Goal: Task Accomplishment & Management: Complete application form

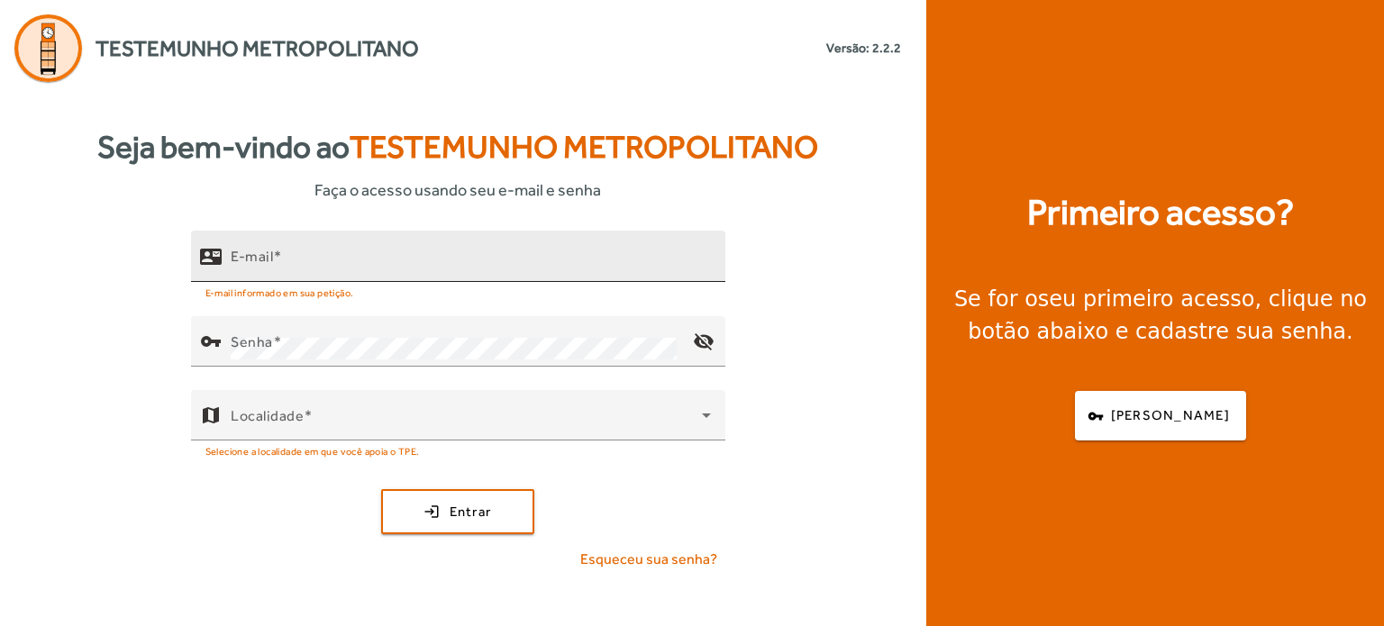
click at [333, 262] on input "E-mail" at bounding box center [471, 264] width 480 height 22
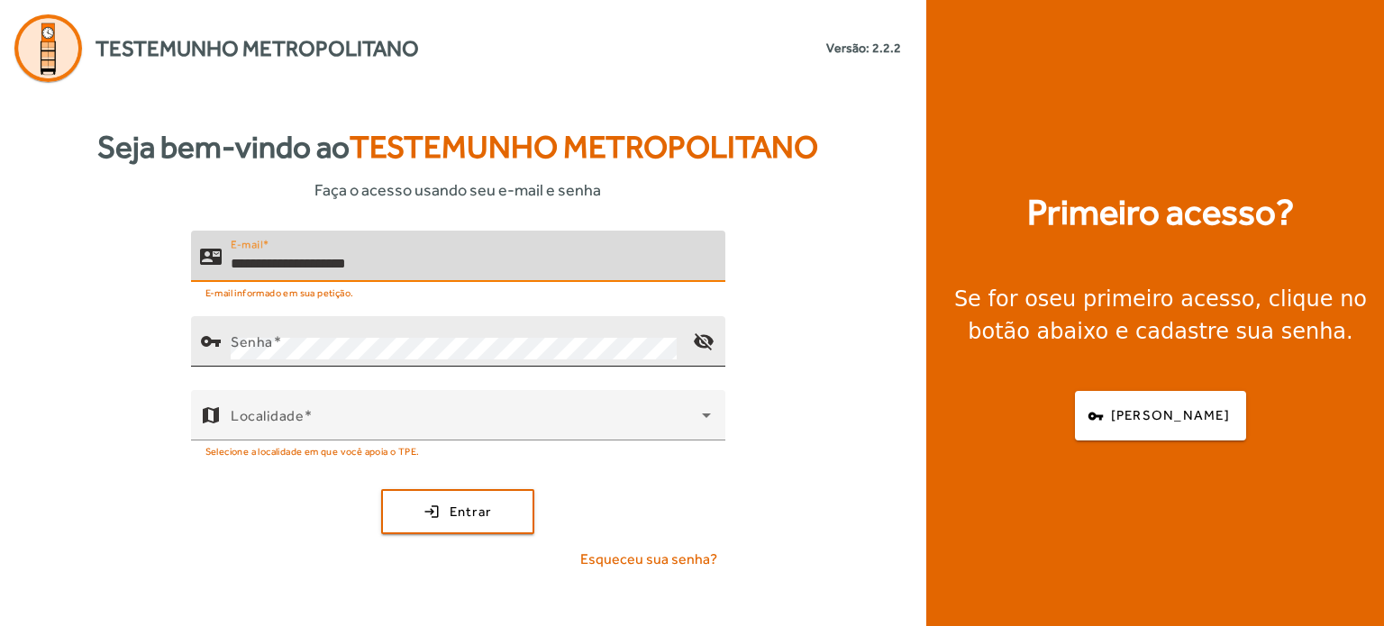
type input "**********"
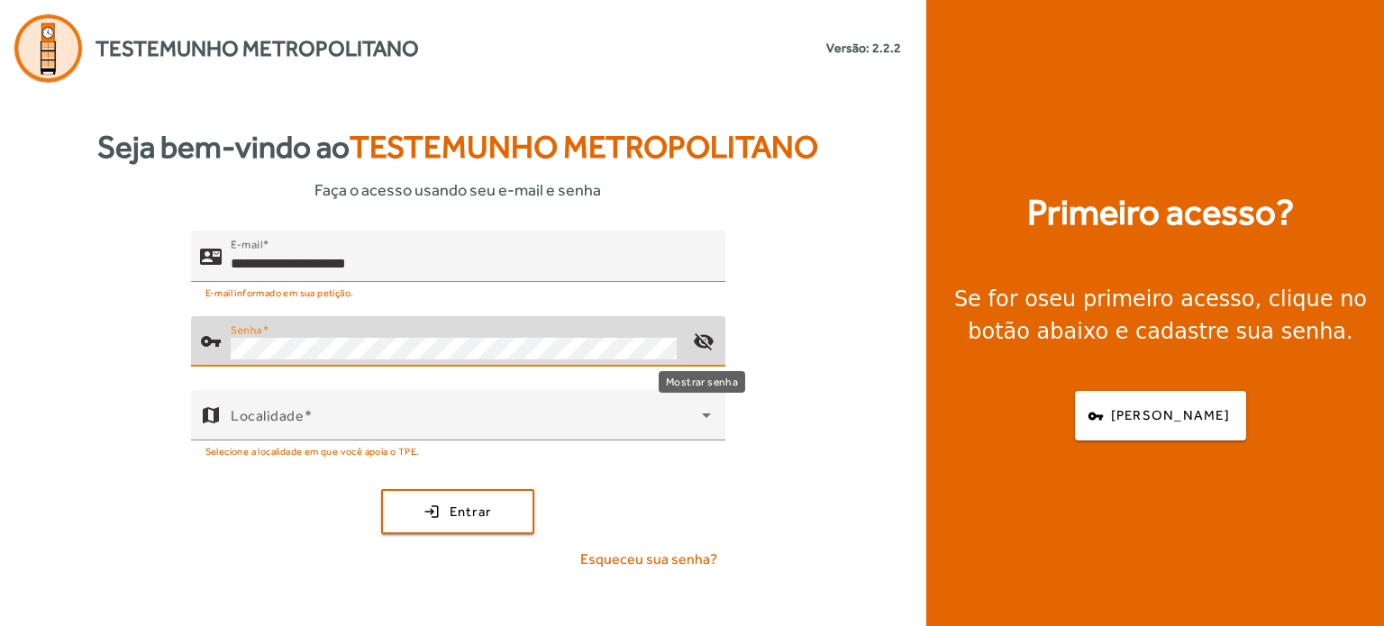
click at [703, 337] on mat-icon "visibility_off" at bounding box center [702, 341] width 43 height 43
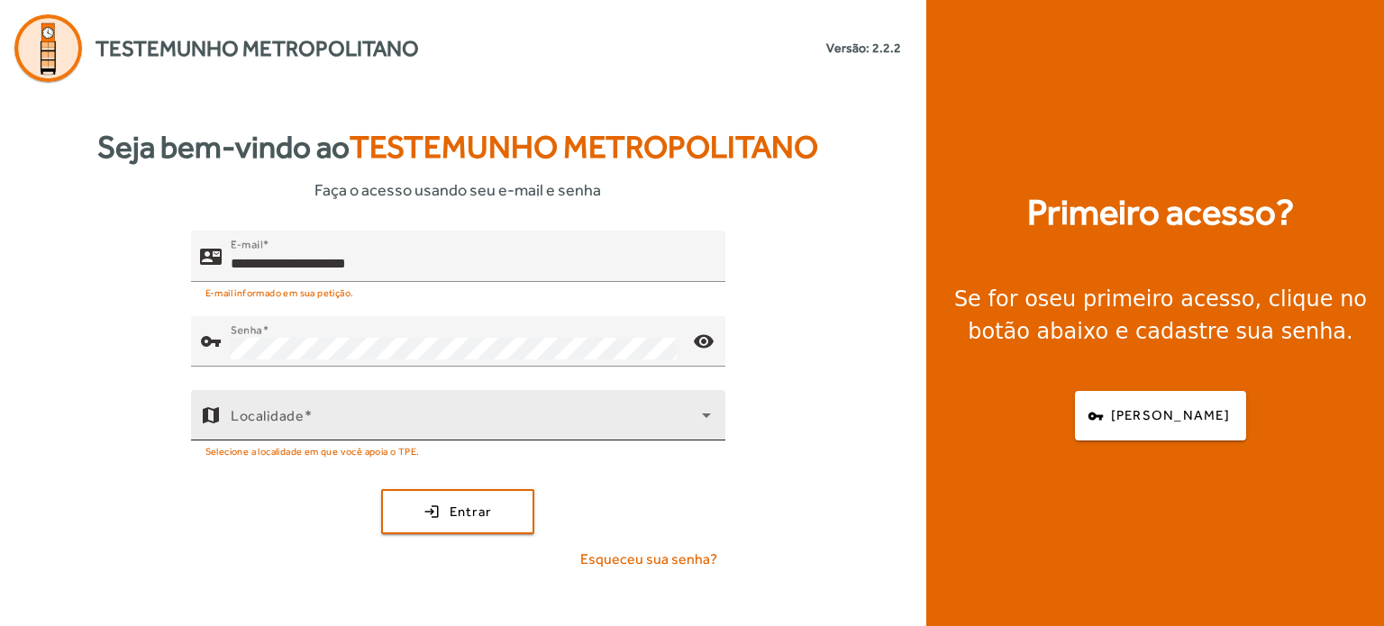
click at [317, 411] on div "Localidade" at bounding box center [471, 415] width 480 height 50
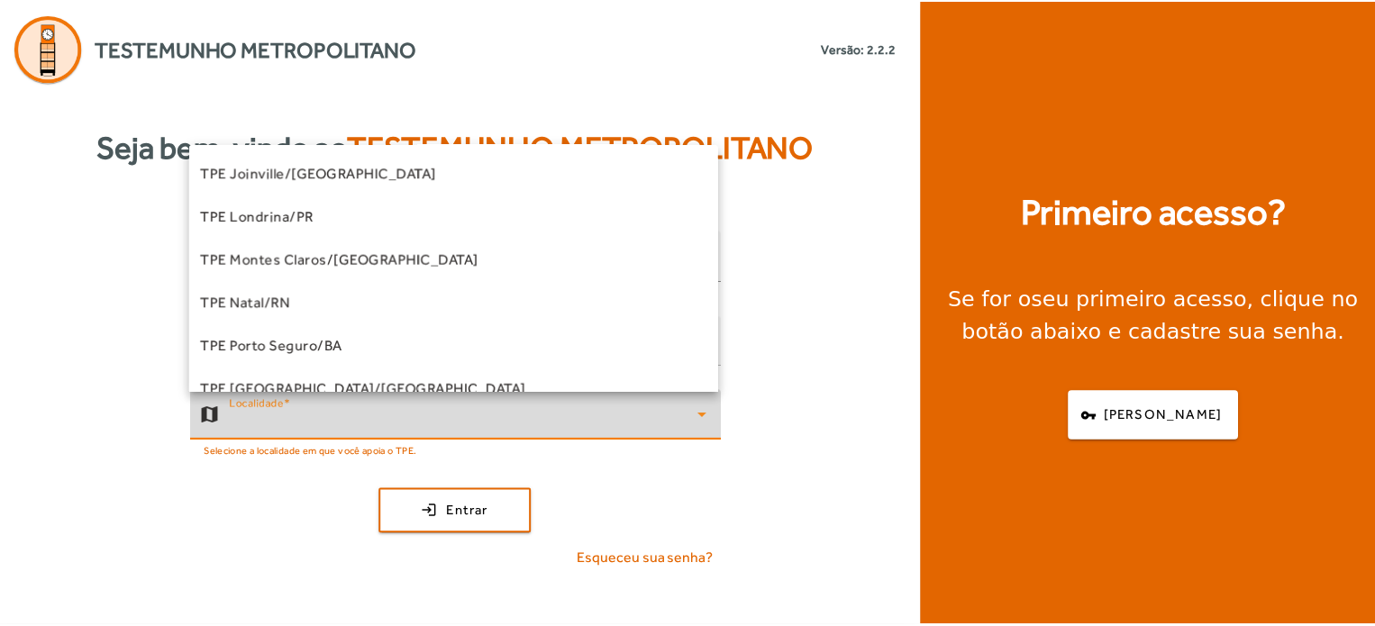
scroll to position [433, 0]
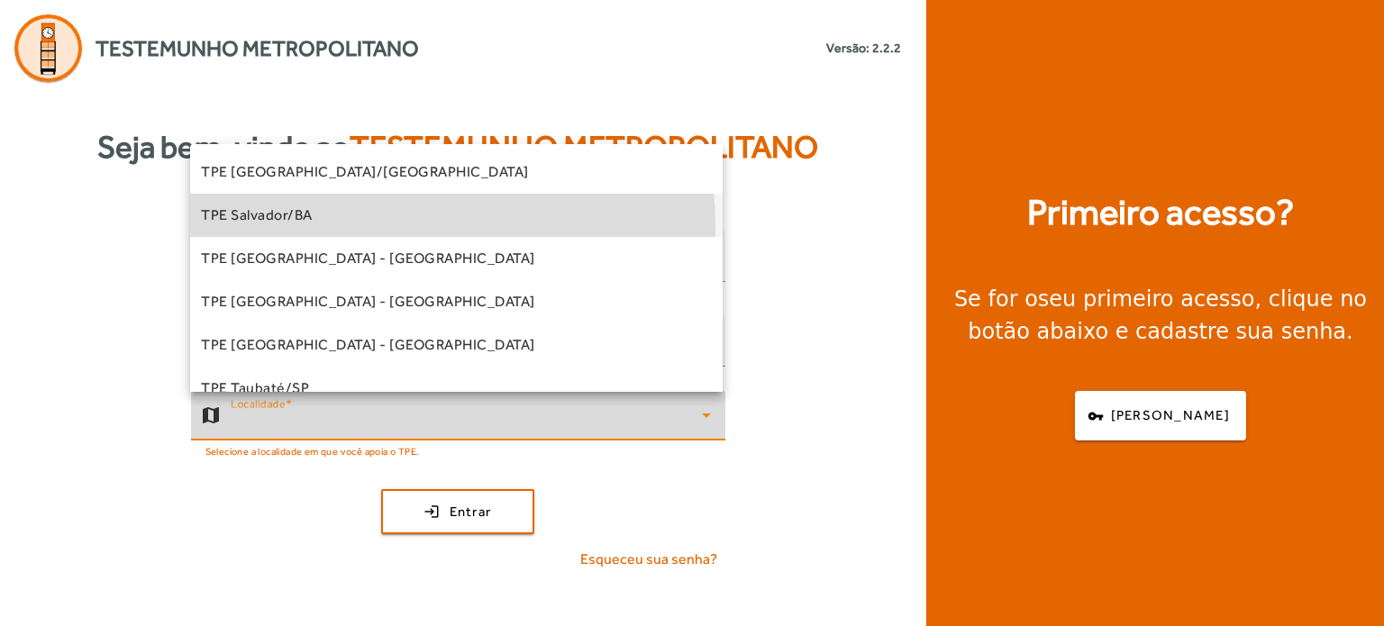
click at [317, 226] on mat-option "TPE Salvador/BA" at bounding box center [456, 215] width 533 height 43
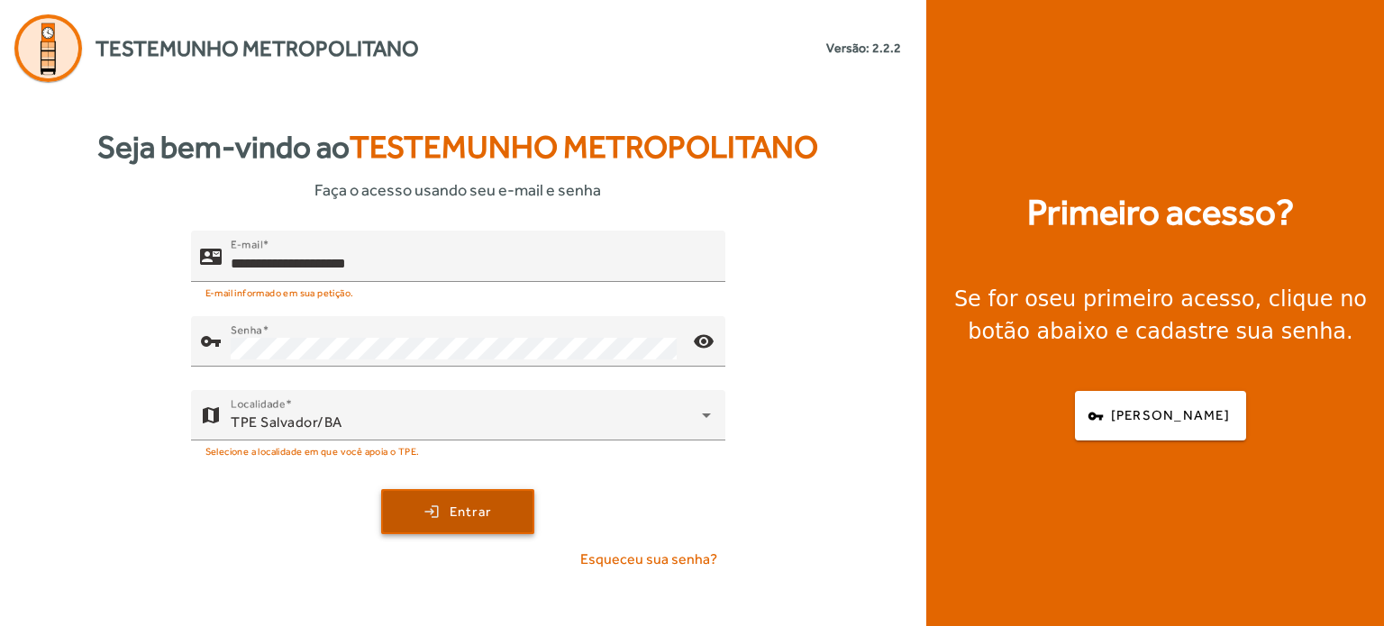
click at [466, 523] on span "Entrar" at bounding box center [471, 512] width 42 height 21
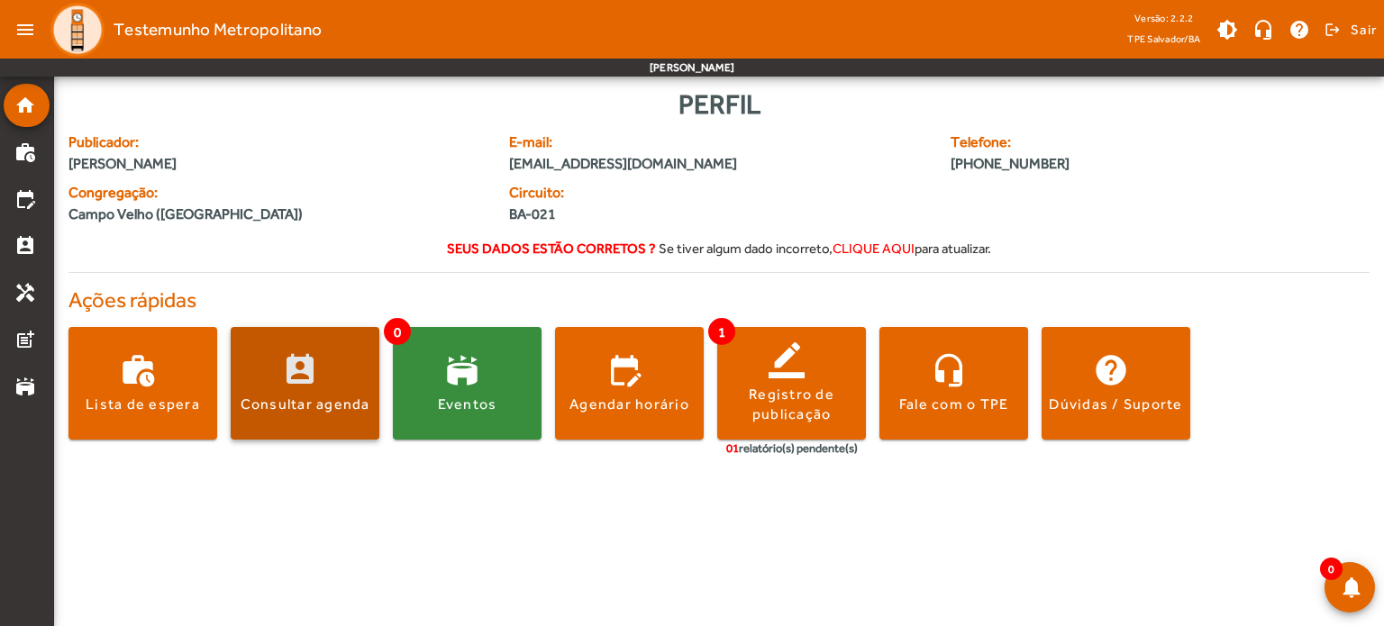
click at [268, 415] on div "Consultar agenda" at bounding box center [306, 405] width 130 height 20
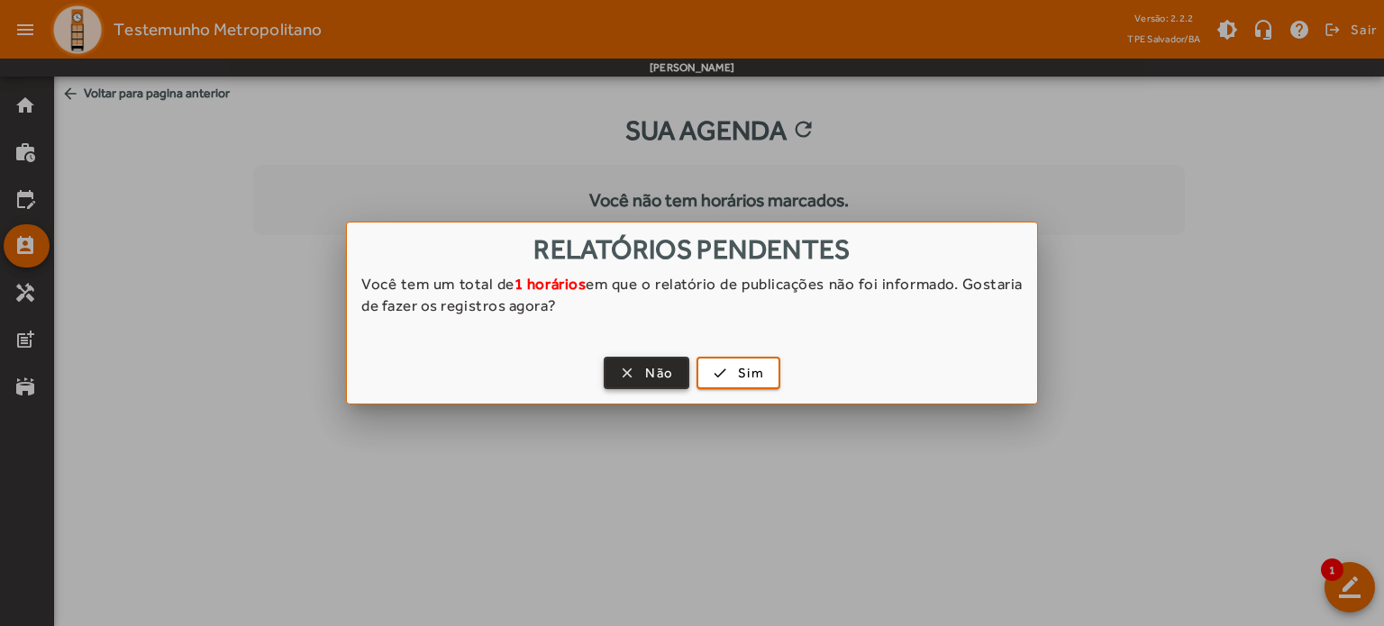
click at [657, 364] on span "Não" at bounding box center [659, 373] width 28 height 21
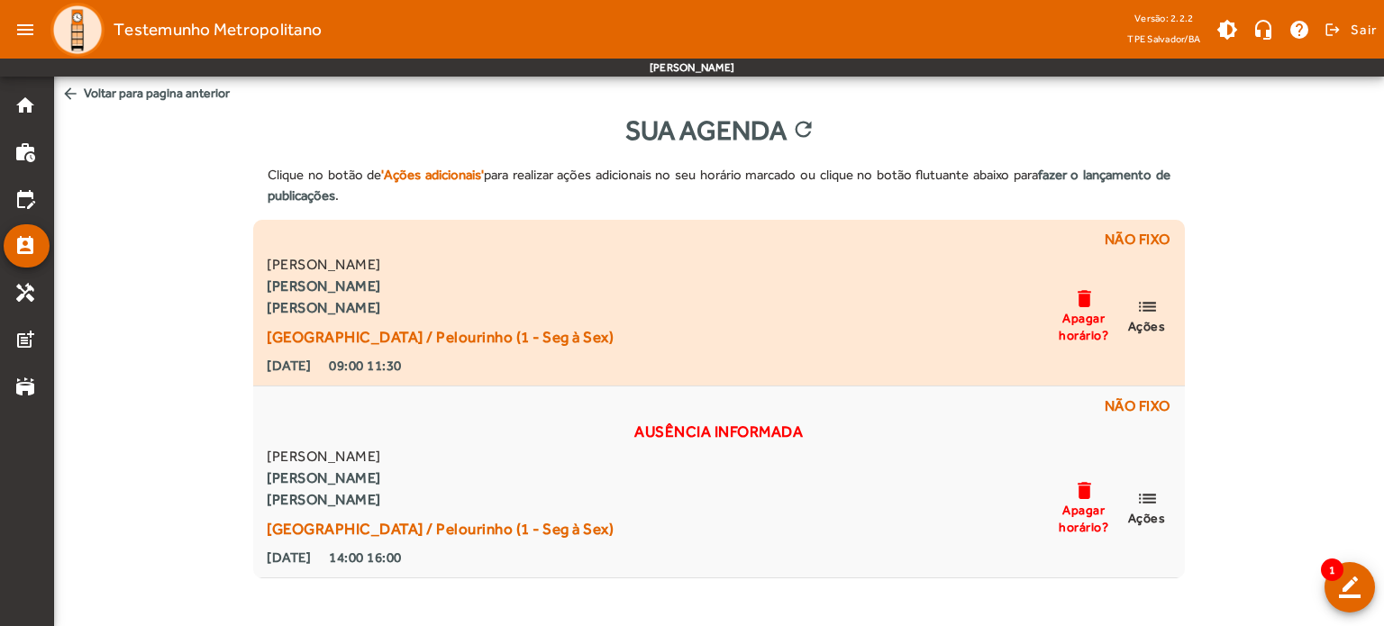
click at [1142, 313] on mat-icon "list" at bounding box center [1147, 307] width 22 height 23
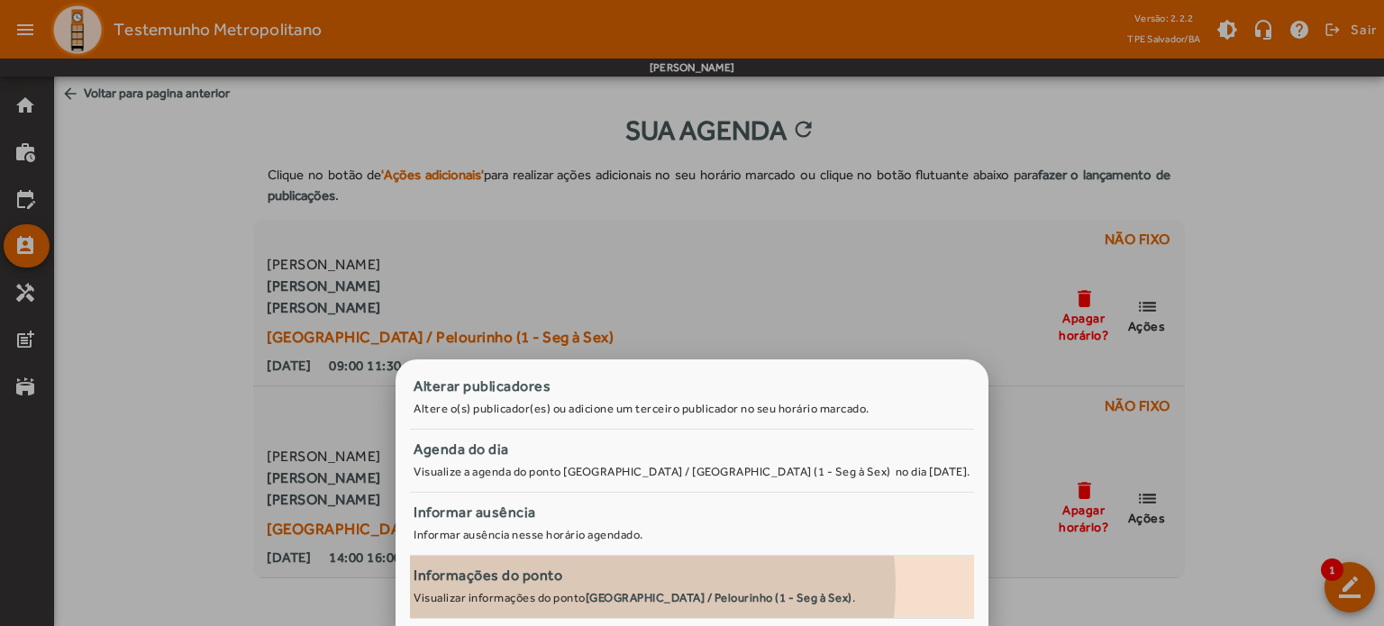
click at [656, 586] on div "Informações do ponto" at bounding box center [692, 576] width 557 height 22
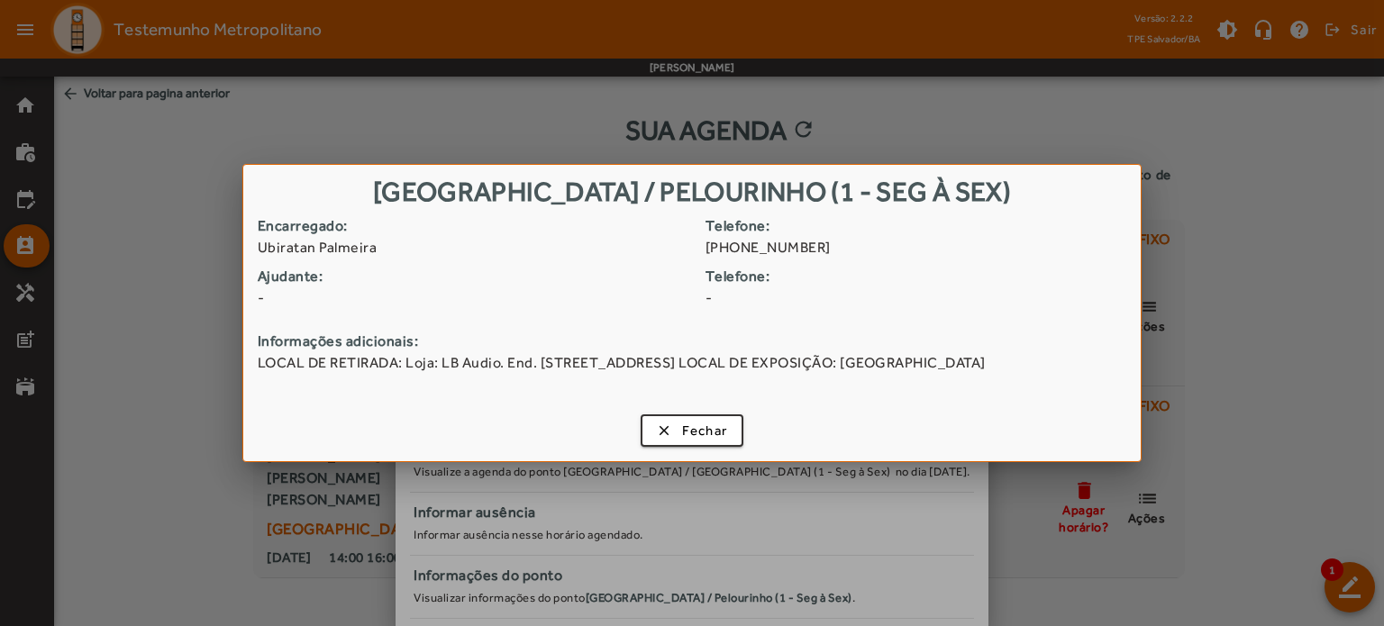
click at [1345, 179] on div at bounding box center [692, 313] width 1384 height 626
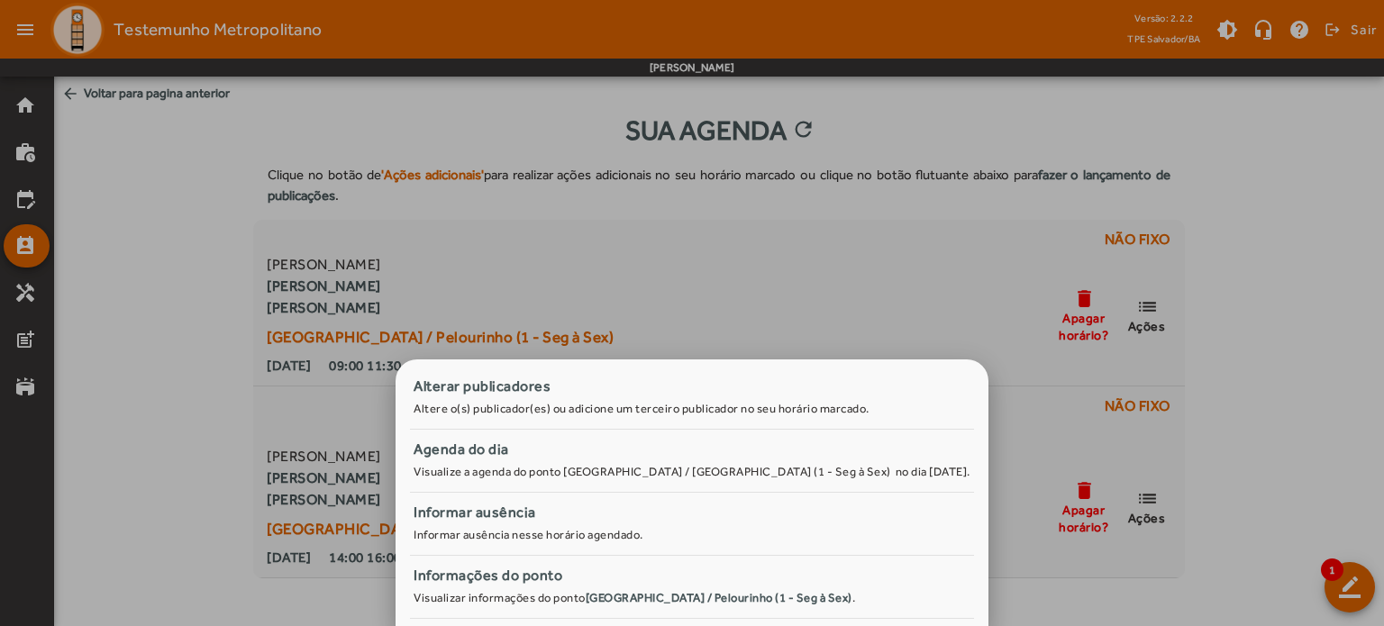
click at [1213, 563] on div at bounding box center [692, 313] width 1384 height 626
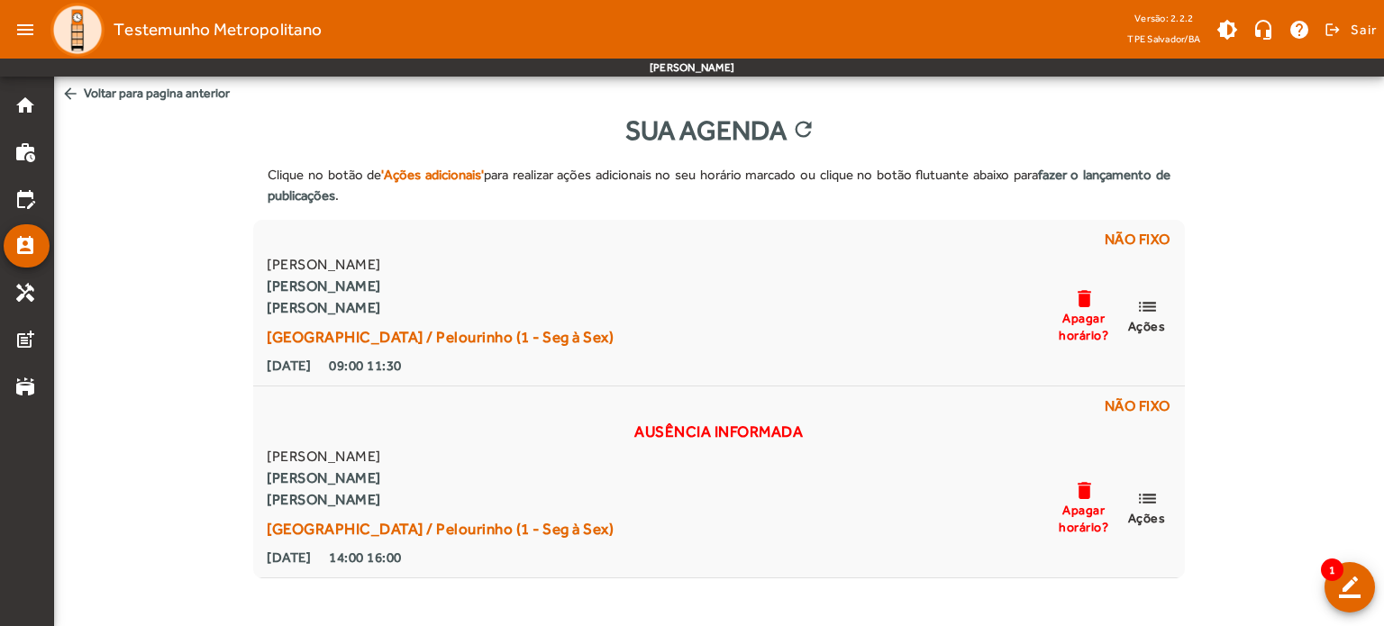
click at [1323, 569] on span "1" at bounding box center [1332, 570] width 23 height 23
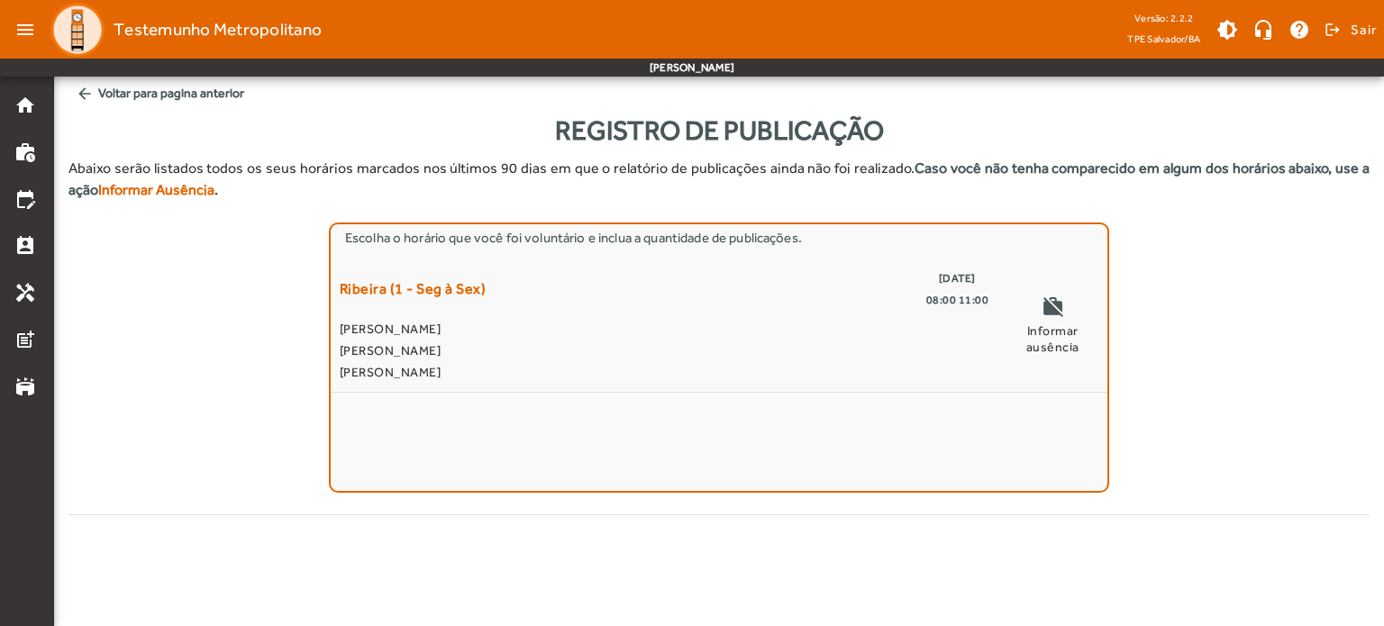
drag, startPoint x: 1370, startPoint y: 515, endPoint x: 1193, endPoint y: 402, distance: 209.5
click at [1193, 402] on mat-drawer-content "arrow_back Voltar para pagina anterior Registro de Publicação Abaixo serão list…" at bounding box center [719, 261] width 1330 height 523
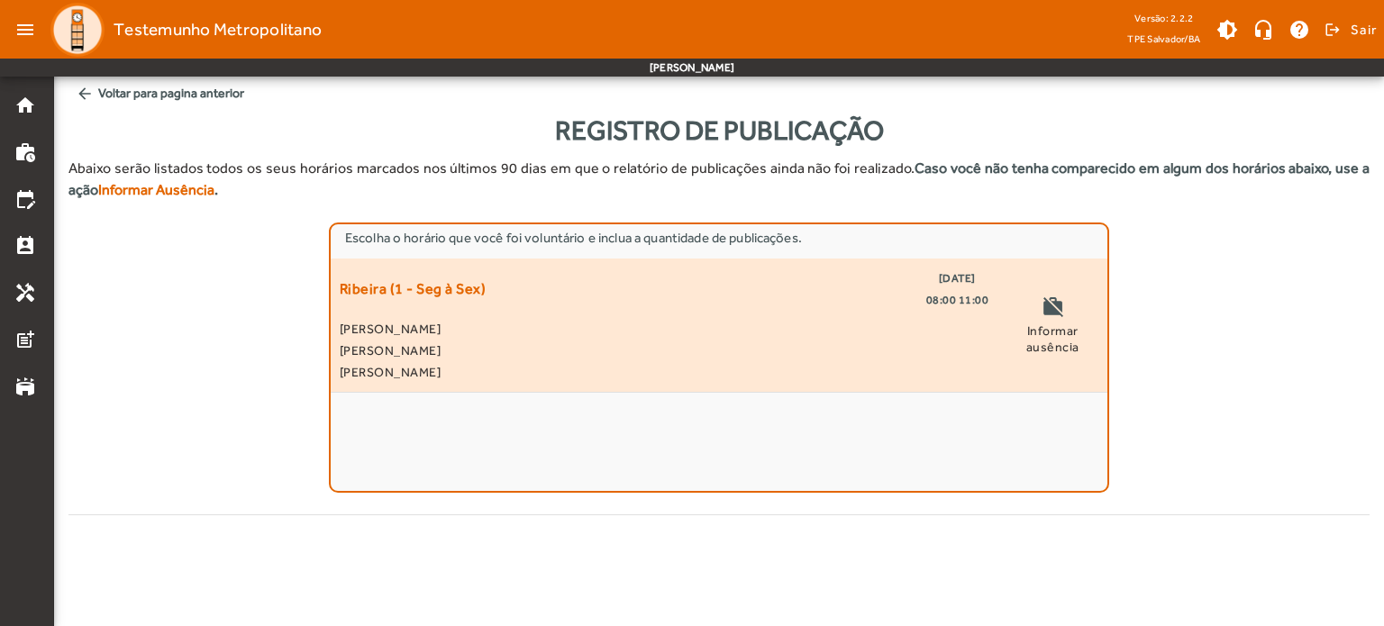
click at [591, 311] on div "Ribeira (1 - Seg à Sex) [DATE] 08:00 11:00" at bounding box center [664, 289] width 649 height 43
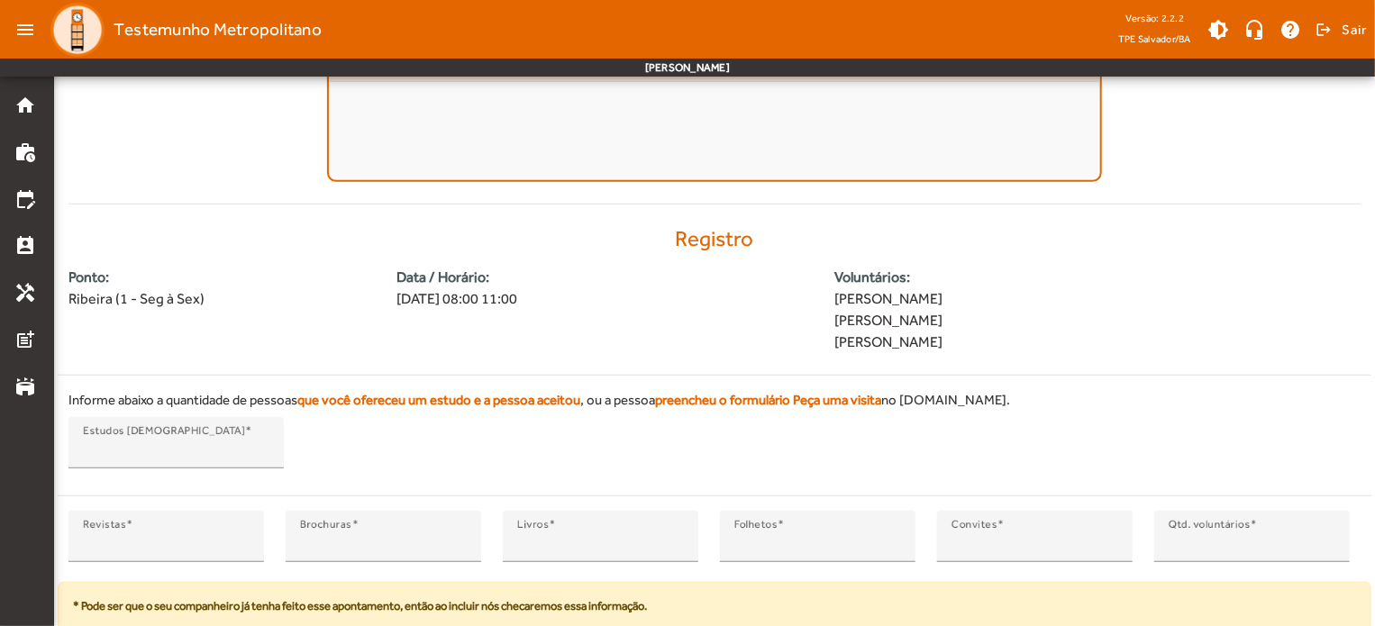
scroll to position [438, 0]
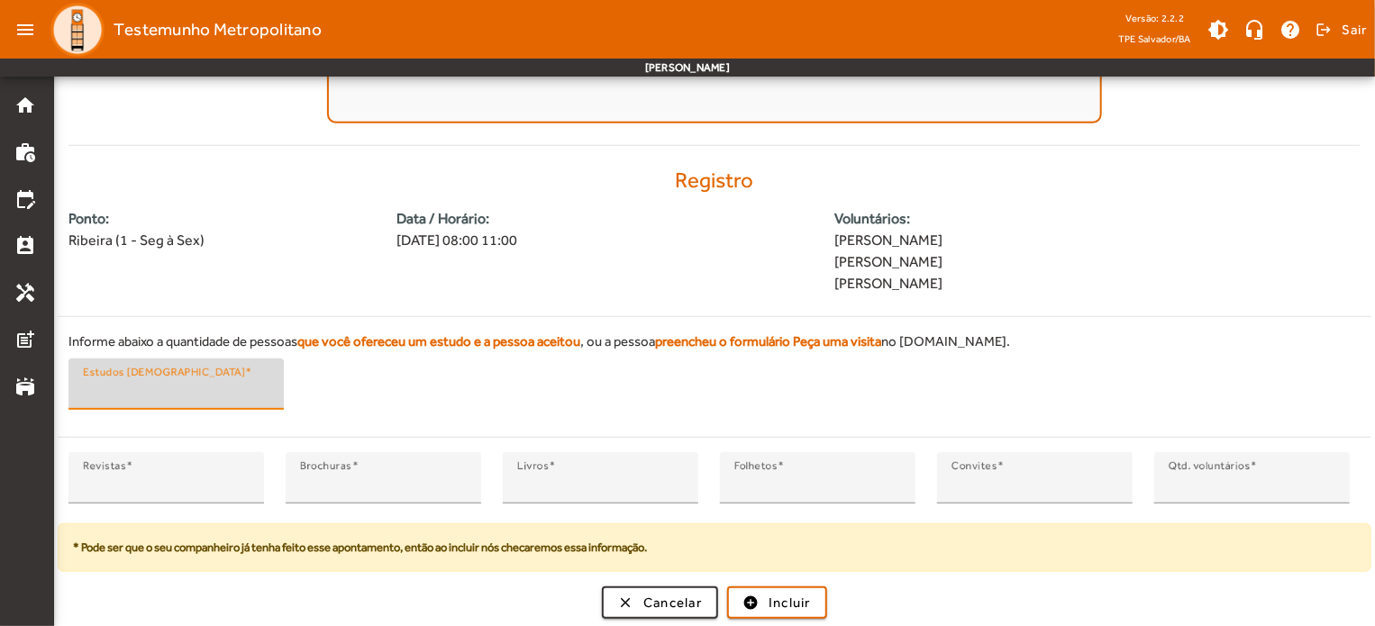
click at [261, 381] on input "*" at bounding box center [176, 392] width 187 height 22
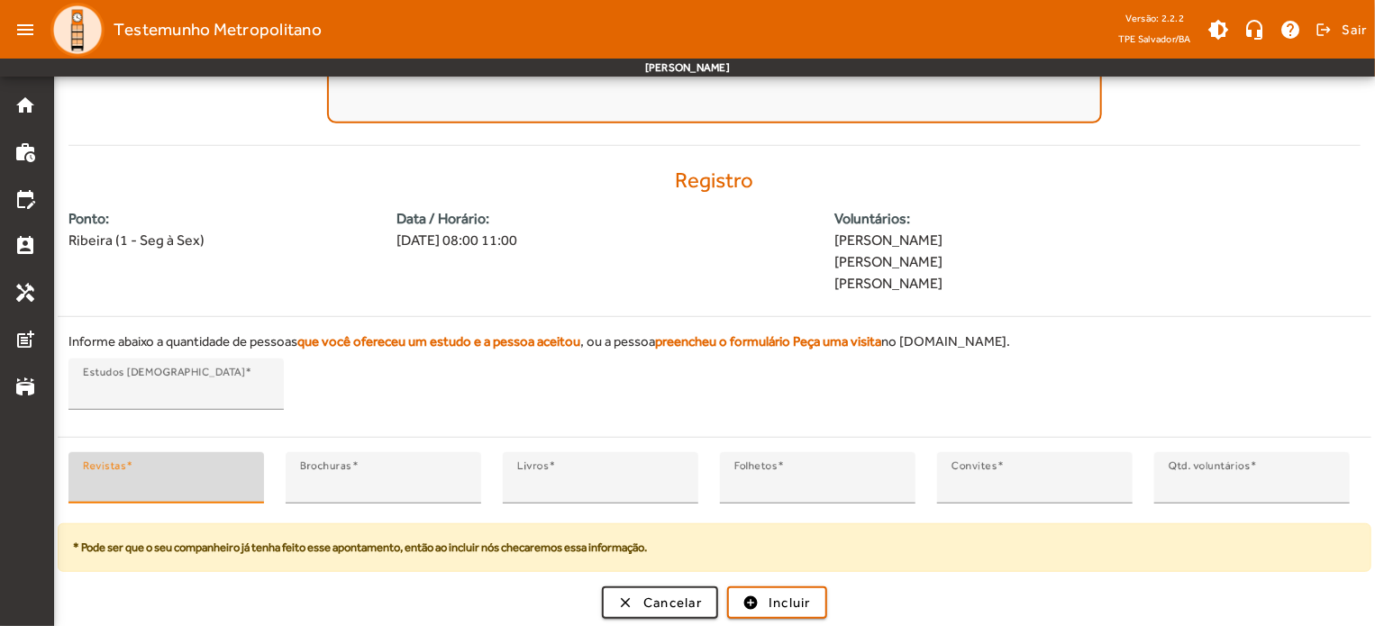
click at [222, 478] on input "*" at bounding box center [166, 486] width 167 height 22
click at [241, 482] on input "*" at bounding box center [166, 486] width 167 height 22
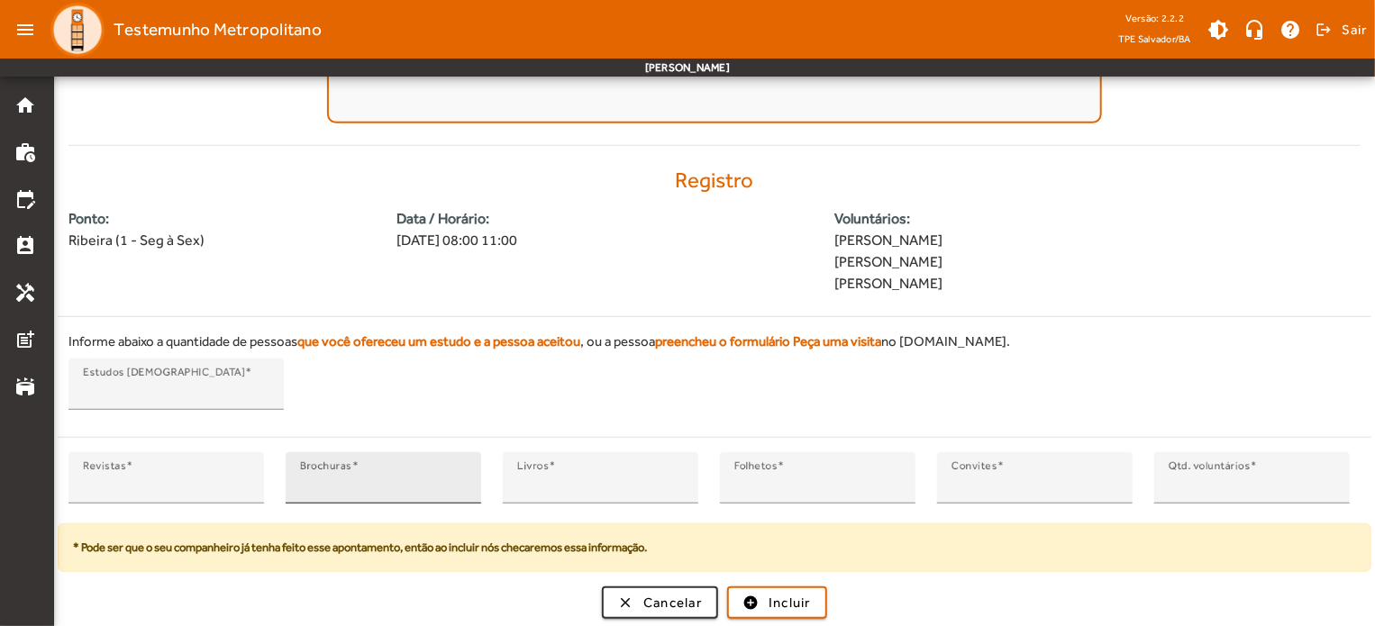
click at [471, 464] on div "Brochuras *" at bounding box center [384, 477] width 196 height 51
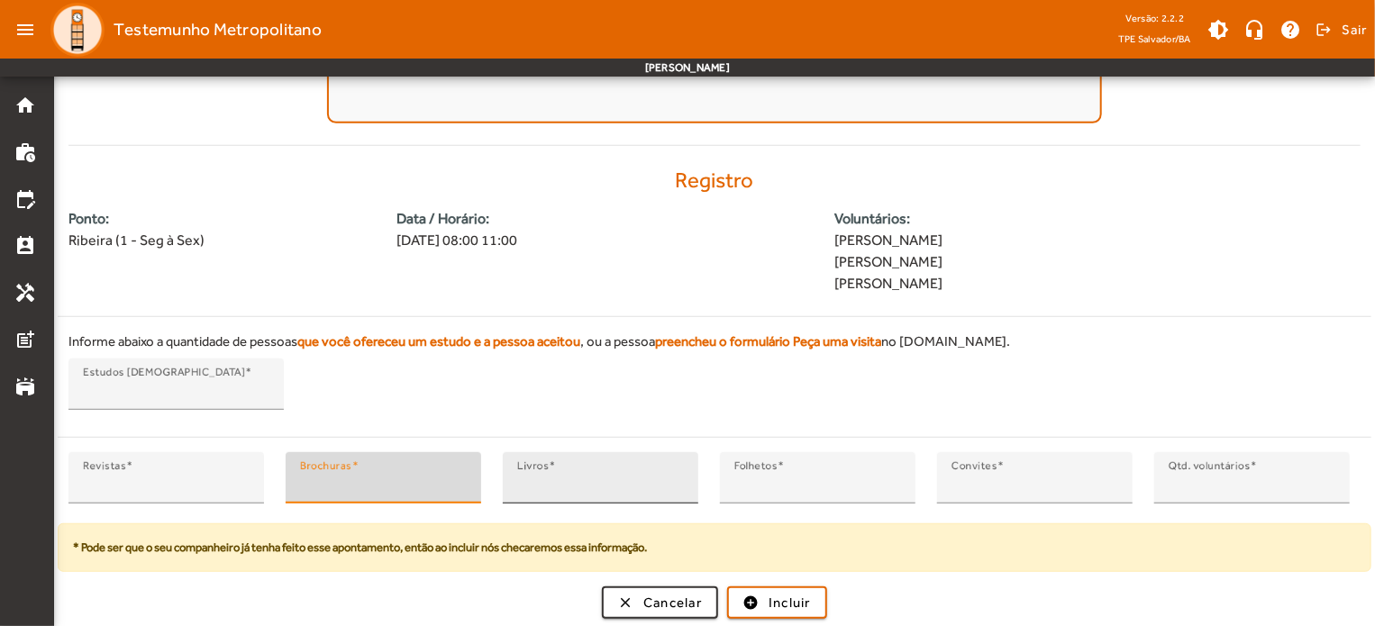
click at [678, 478] on input "*" at bounding box center [600, 486] width 167 height 22
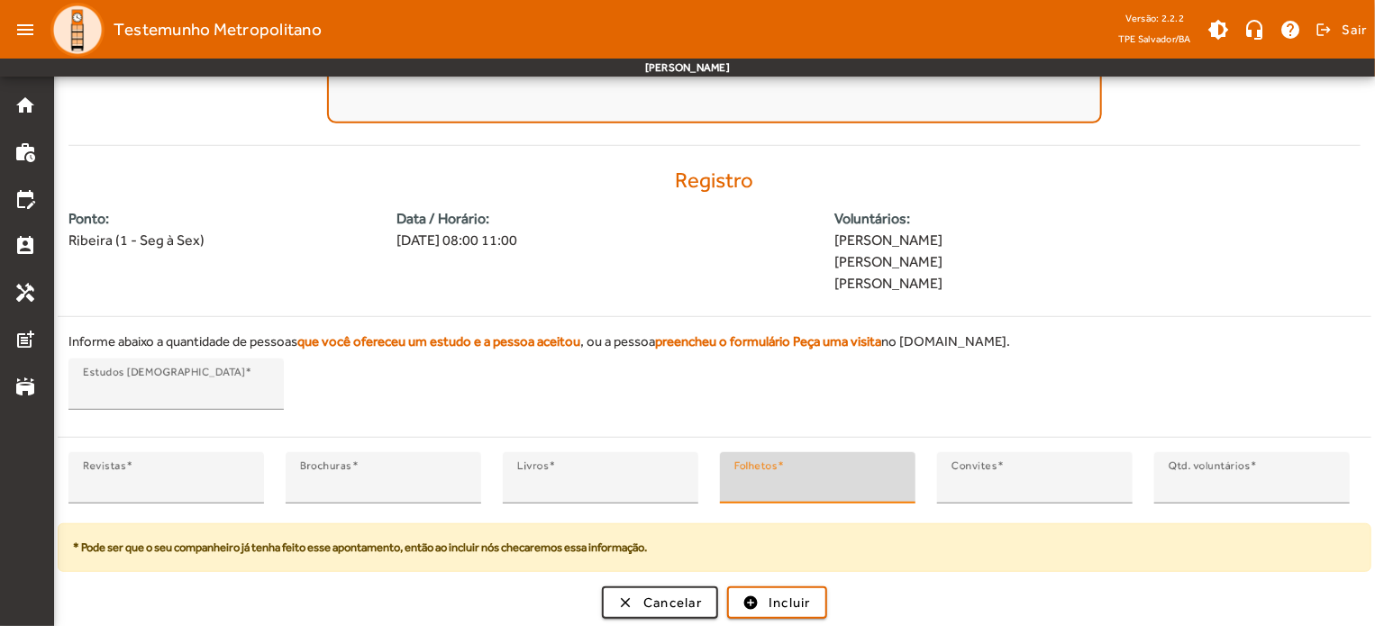
click at [888, 477] on input "*" at bounding box center [817, 486] width 167 height 22
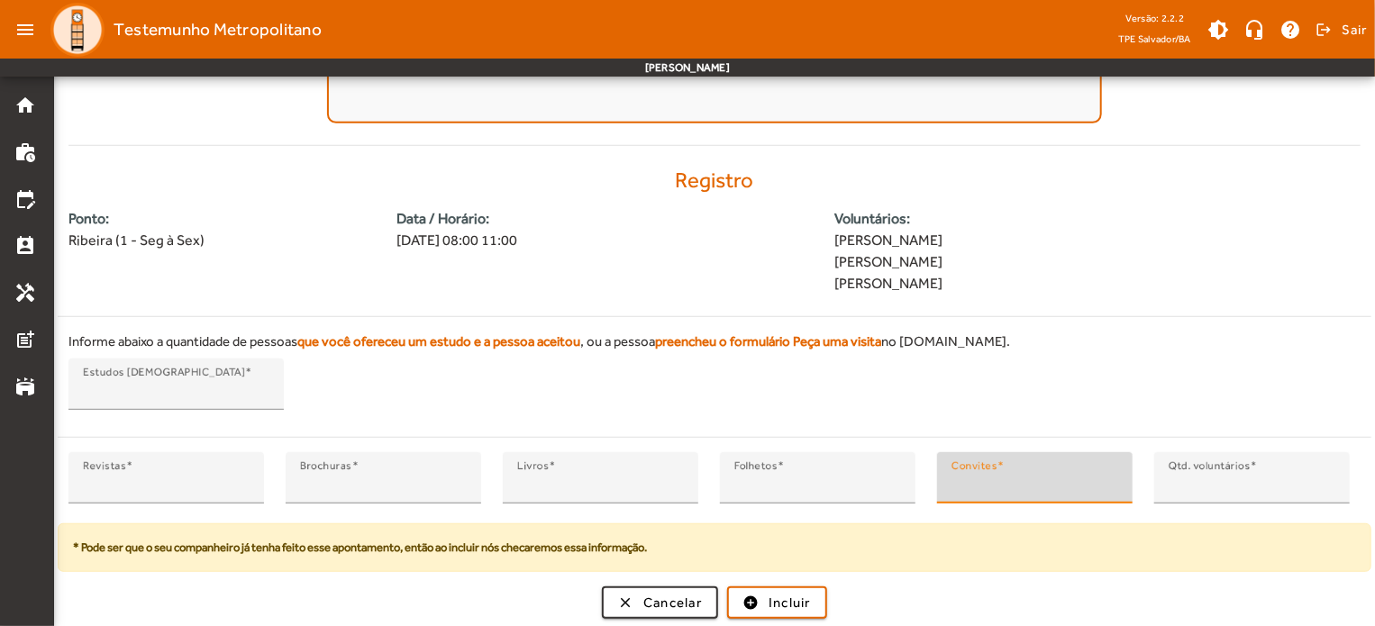
click at [1103, 479] on input "*" at bounding box center [1035, 486] width 167 height 22
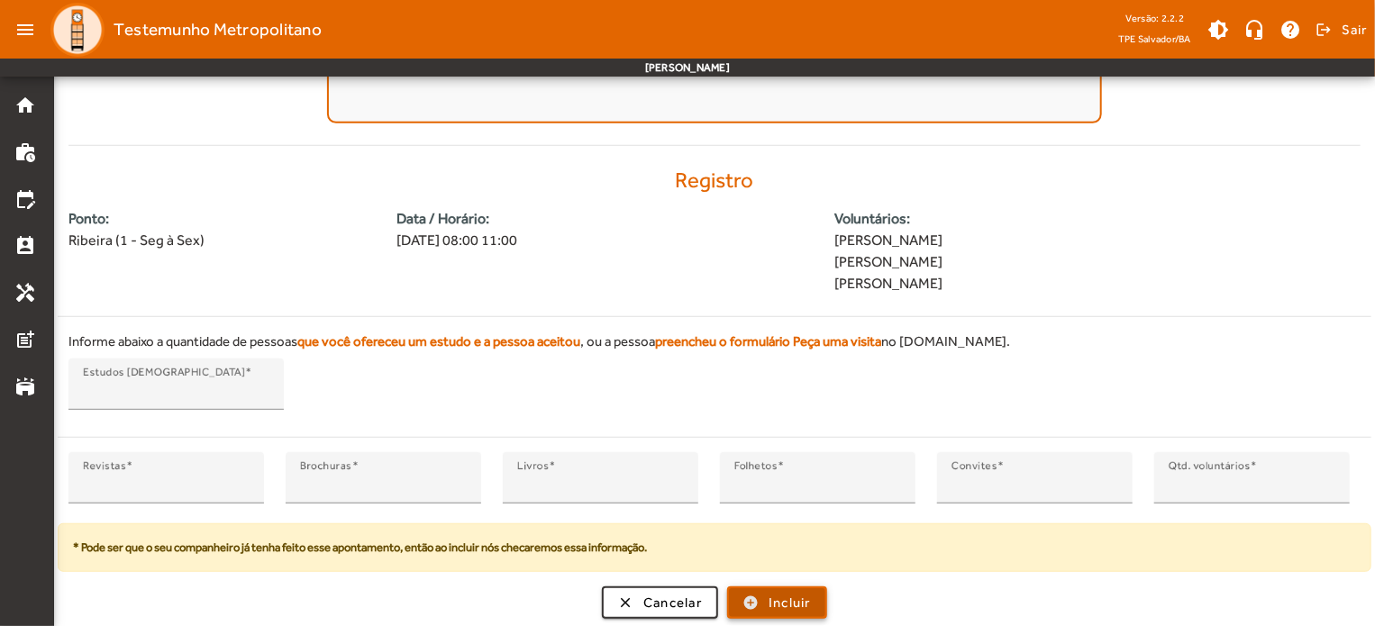
click at [777, 594] on span "Incluir" at bounding box center [790, 603] width 42 height 21
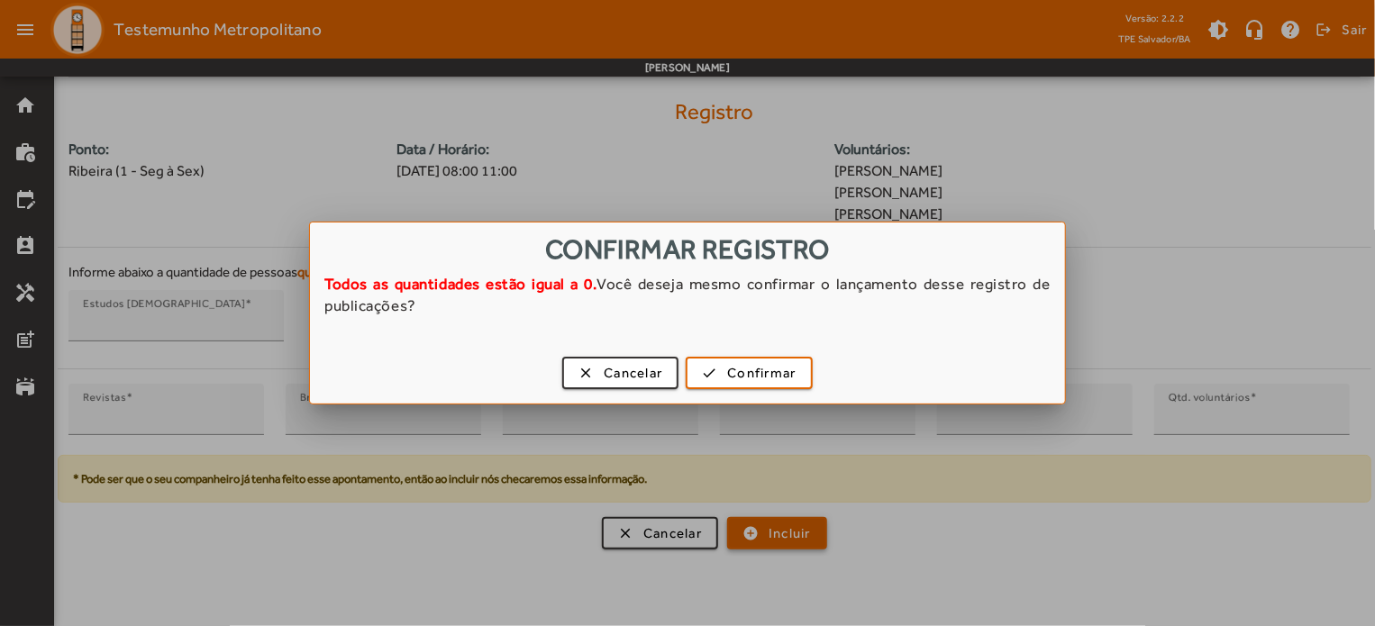
scroll to position [0, 0]
click at [793, 367] on span "Confirmar" at bounding box center [761, 373] width 68 height 21
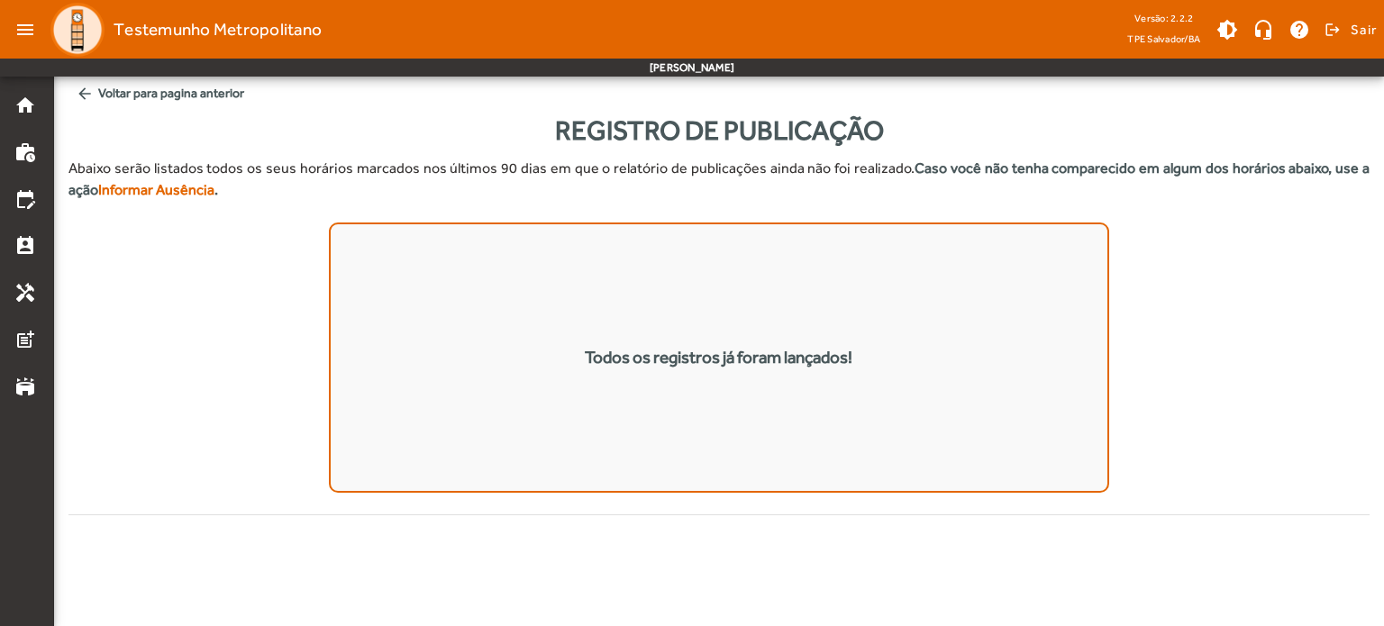
click at [87, 89] on mat-icon "arrow_back" at bounding box center [85, 94] width 18 height 18
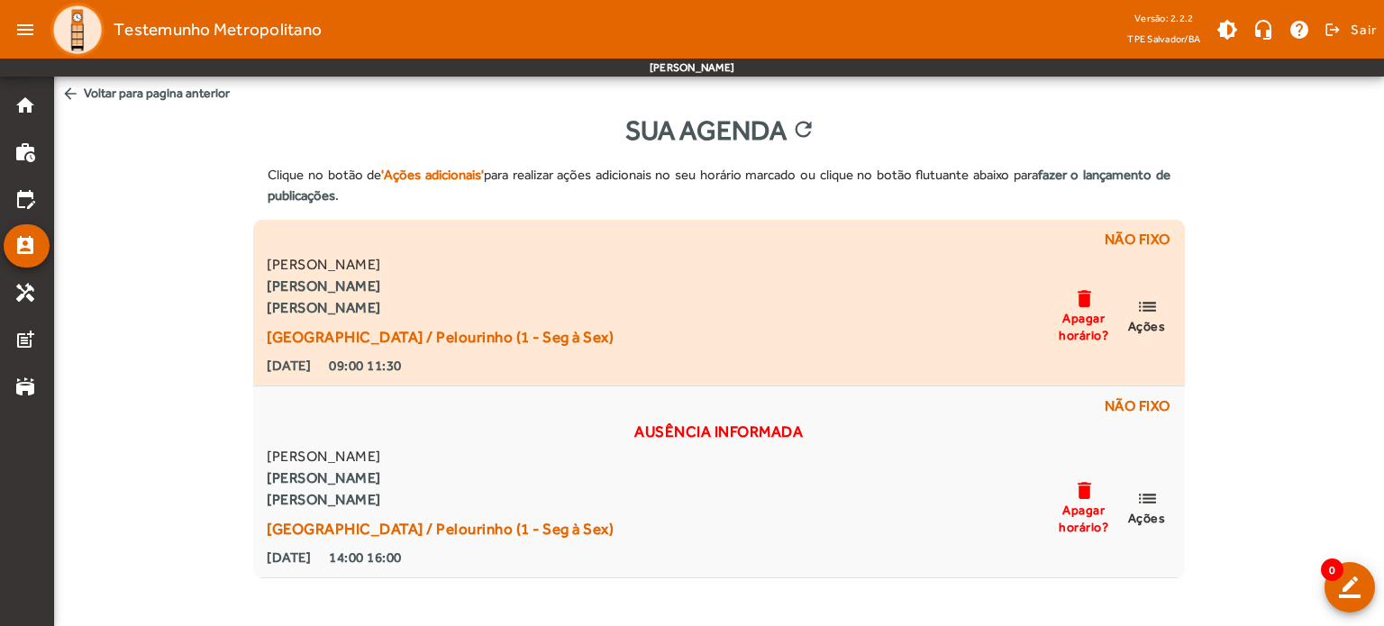
click at [1150, 318] on mat-icon "list" at bounding box center [1147, 307] width 22 height 23
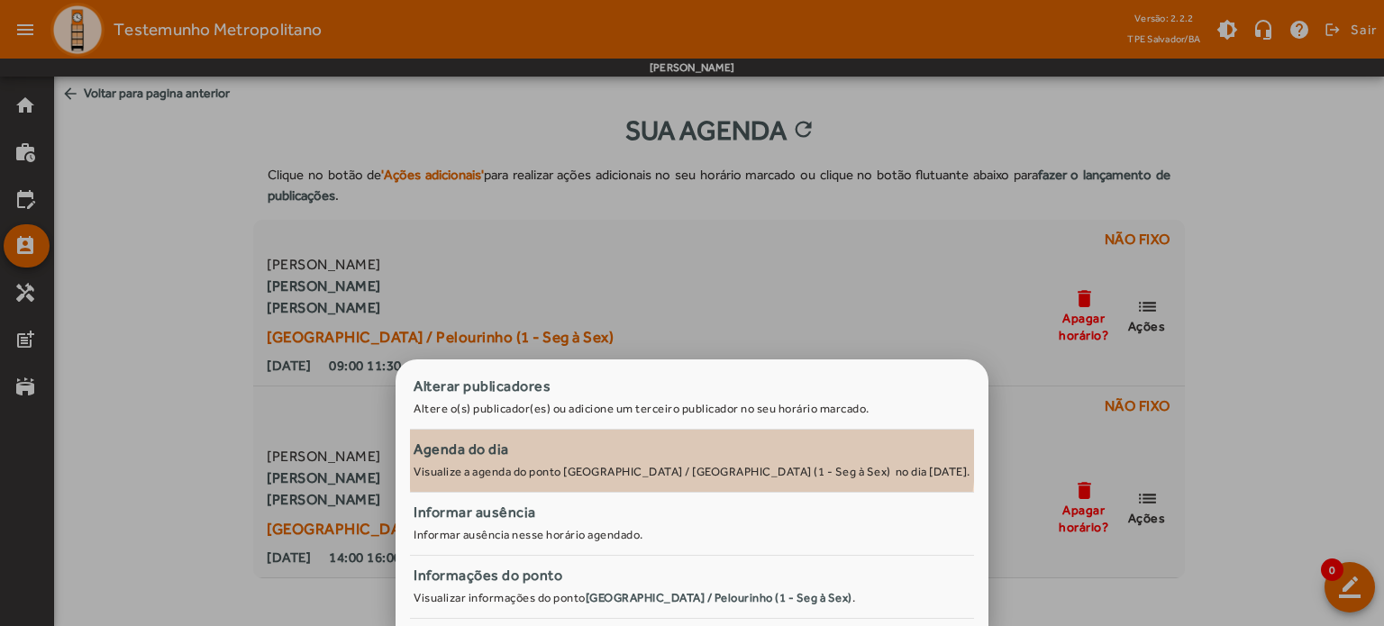
click at [732, 449] on div "Agenda do dia" at bounding box center [692, 450] width 557 height 22
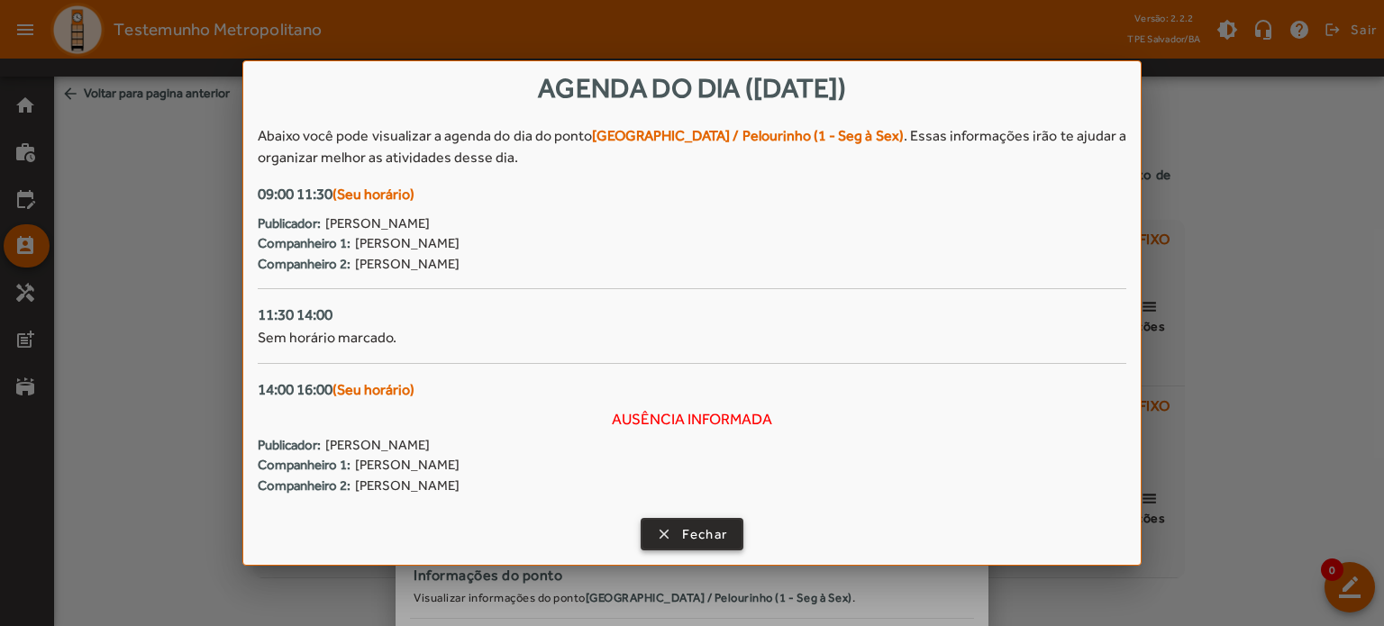
click at [673, 540] on span "button" at bounding box center [693, 534] width 100 height 43
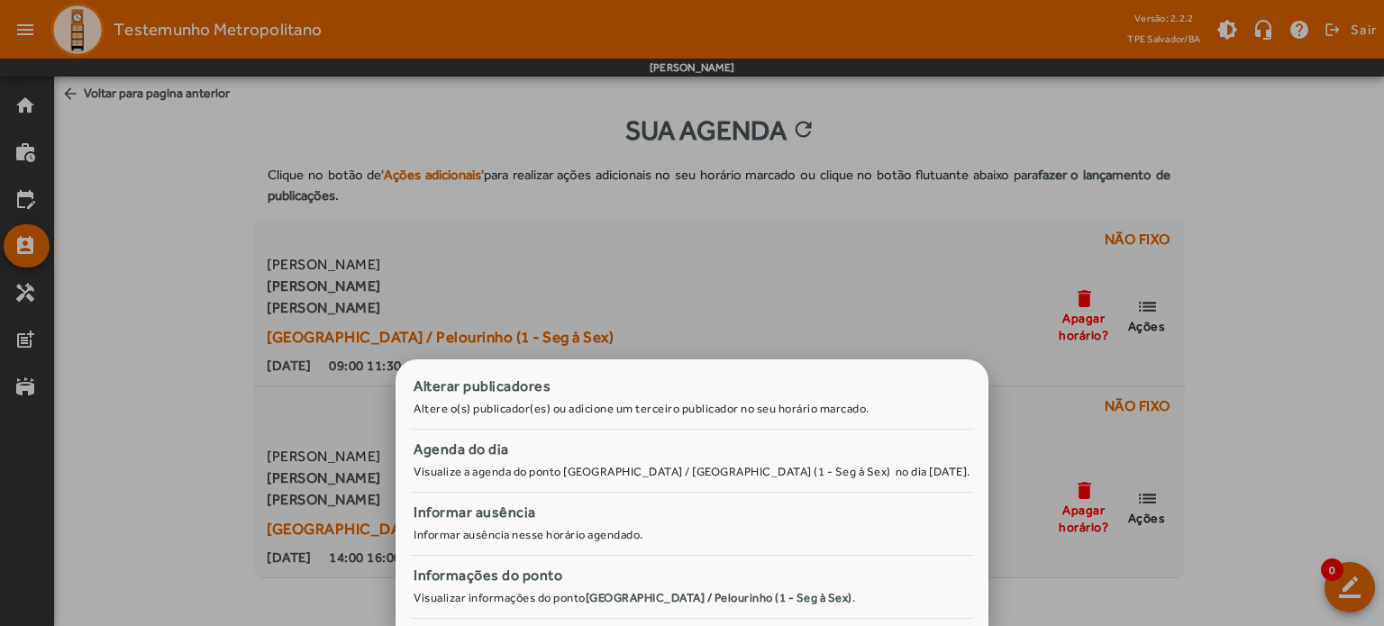
click at [937, 296] on div at bounding box center [692, 313] width 1384 height 626
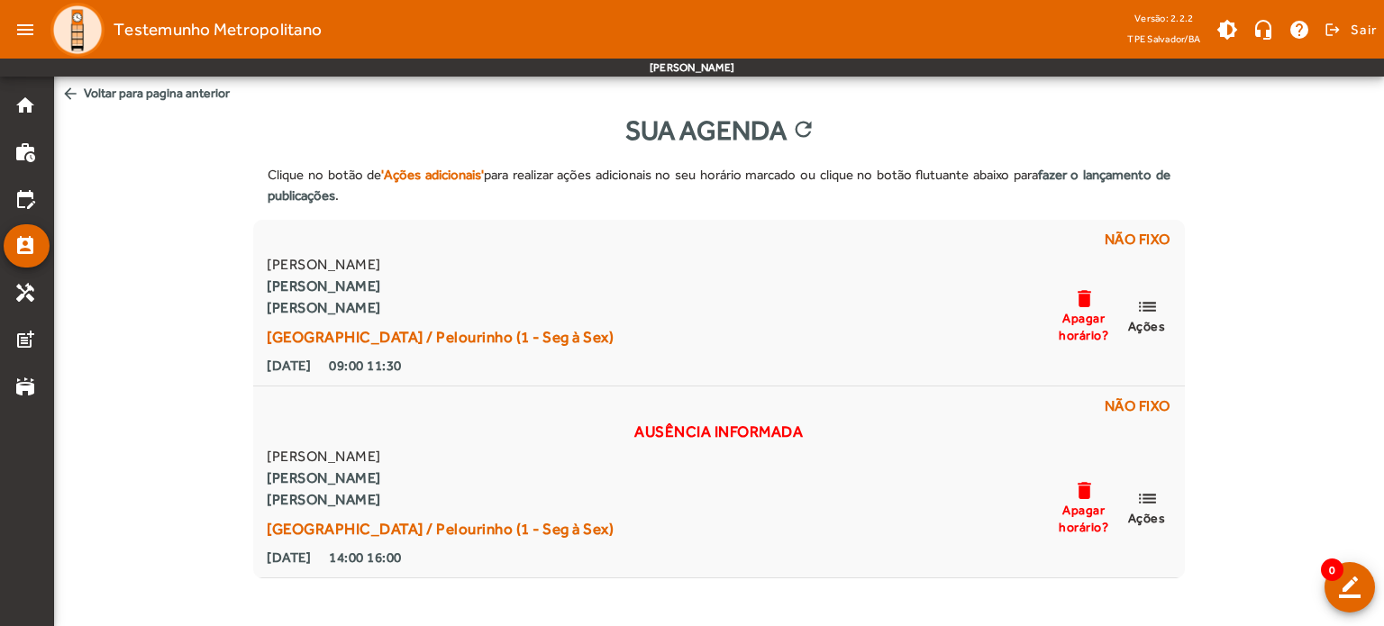
click at [937, 296] on div "[PERSON_NAME] Malta [PERSON_NAME] [GEOGRAPHIC_DATA] / Pelourinho (1 - Seg à Sex…" at bounding box center [718, 315] width 910 height 123
click at [159, 338] on div "Clique no botão de 'Ações adicionais' para realizar ações adicionais no seu hor…" at bounding box center [719, 364] width 1330 height 428
click at [24, 23] on mat-icon "menu" at bounding box center [25, 30] width 36 height 36
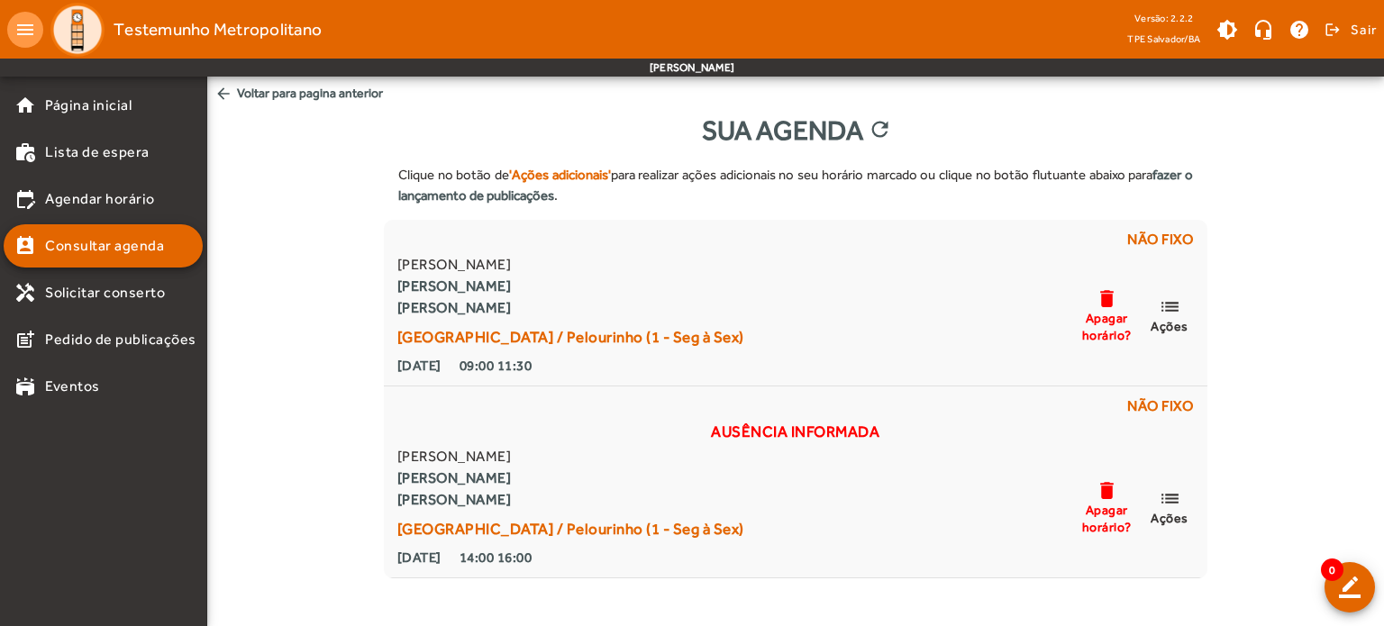
click at [263, 230] on div "Clique no botão de 'Ações adicionais' para realizar ações adicionais no seu hor…" at bounding box center [795, 364] width 1177 height 428
click at [27, 33] on mat-icon "menu" at bounding box center [25, 30] width 36 height 36
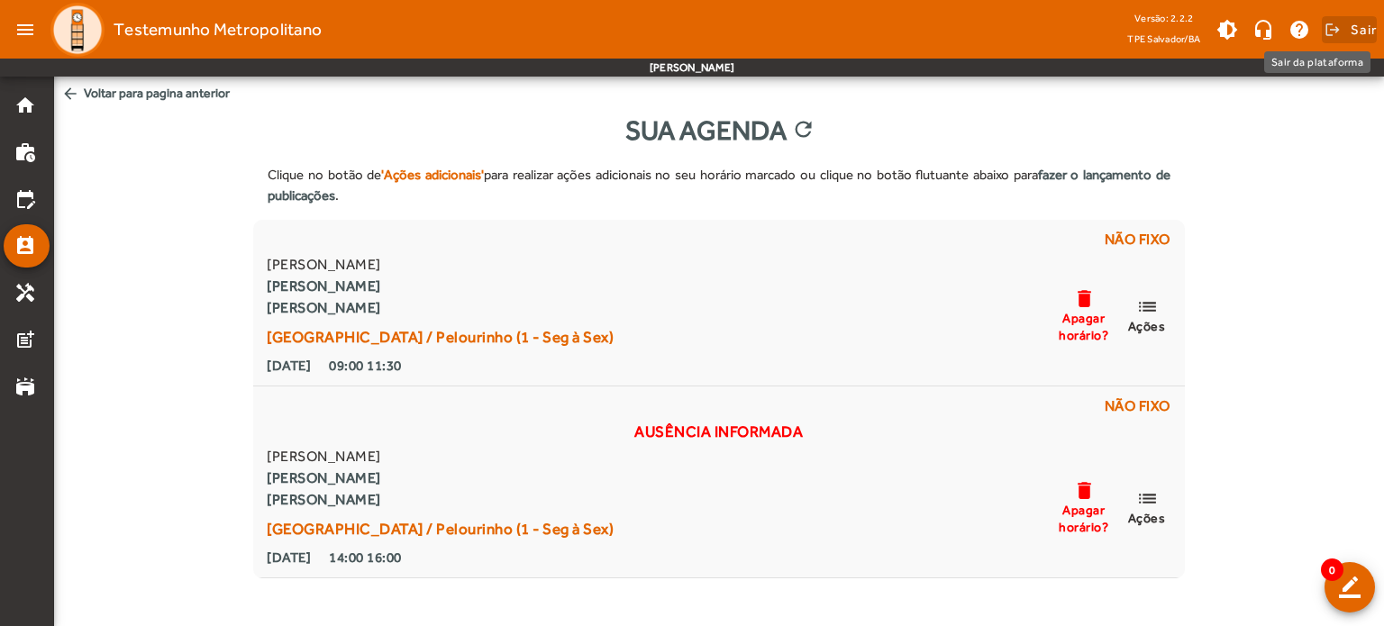
click at [1361, 28] on span "Sair" at bounding box center [1364, 29] width 26 height 29
